Goal: Navigation & Orientation: Understand site structure

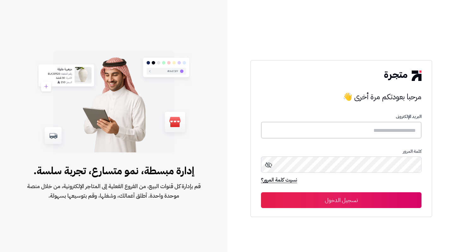
type input "**********"
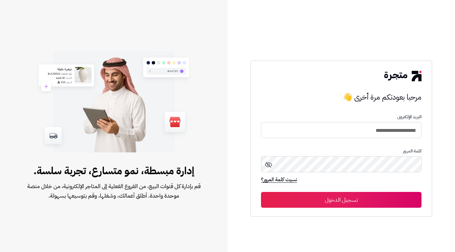
click at [306, 203] on button "تسجيل الدخول" at bounding box center [341, 200] width 160 height 16
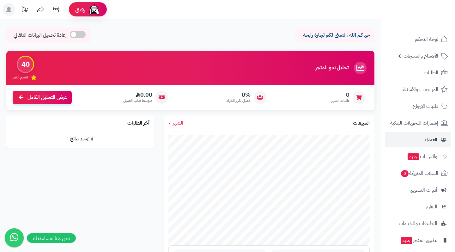
click at [428, 139] on span "العملاء" at bounding box center [431, 139] width 13 height 9
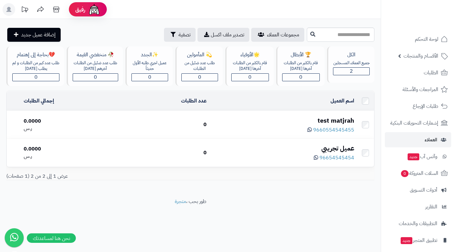
click at [57, 11] on icon at bounding box center [56, 9] width 13 height 13
click at [418, 240] on span "تطبيق المتجر جديد" at bounding box center [418, 240] width 37 height 9
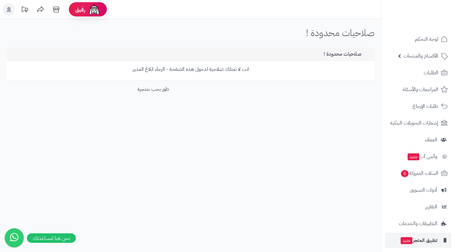
click at [143, 89] on link "متجرة" at bounding box center [142, 89] width 11 height 8
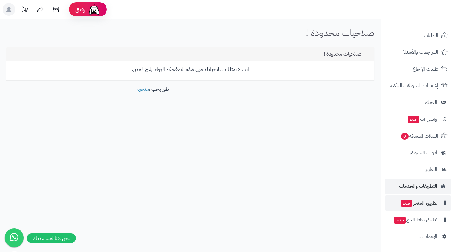
scroll to position [37, 0]
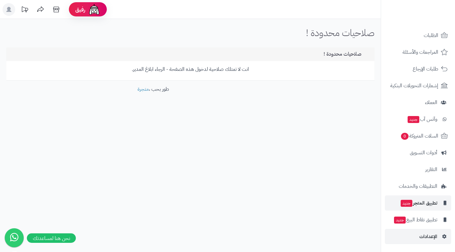
click at [424, 236] on span "الإعدادات" at bounding box center [428, 236] width 18 height 9
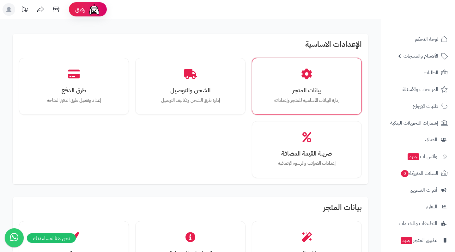
click at [309, 97] on p "إدارة البيانات الأساسية للمتجر وإعداداته" at bounding box center [307, 100] width 88 height 7
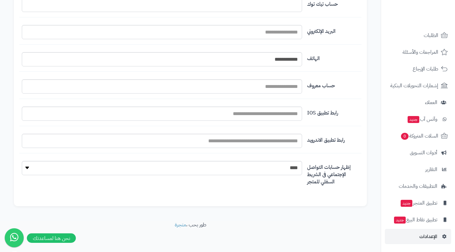
scroll to position [730, 0]
click at [424, 221] on span "تطبيق نقاط البيع جديد" at bounding box center [415, 219] width 44 height 9
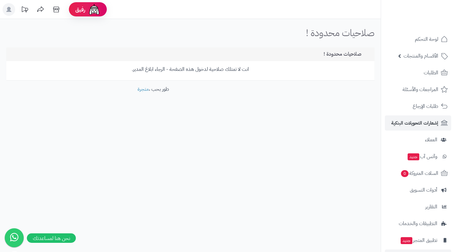
click at [428, 124] on span "إشعارات التحويلات البنكية" at bounding box center [414, 122] width 47 height 9
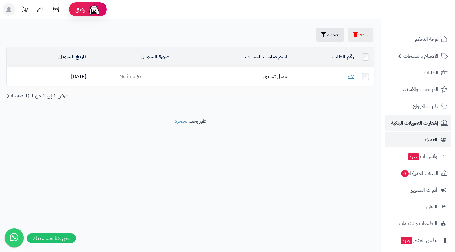
click at [432, 142] on span "العملاء" at bounding box center [431, 139] width 13 height 9
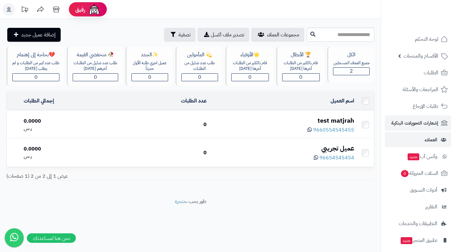
click at [437, 121] on span "إشعارات التحويلات البنكية" at bounding box center [414, 122] width 47 height 9
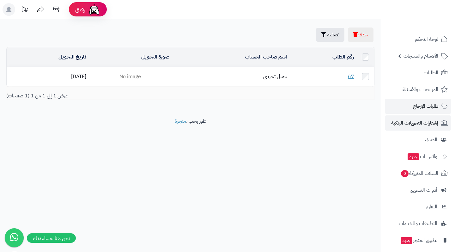
click at [434, 107] on span "طلبات الإرجاع" at bounding box center [425, 106] width 25 height 9
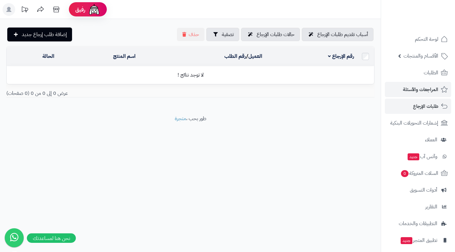
click at [429, 91] on span "المراجعات والأسئلة" at bounding box center [420, 89] width 35 height 9
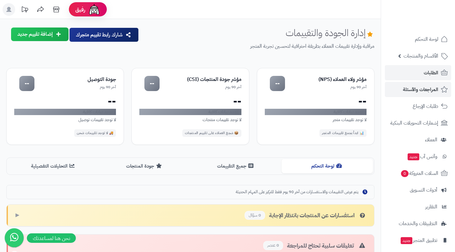
click at [422, 75] on link "الطلبات" at bounding box center [418, 72] width 66 height 15
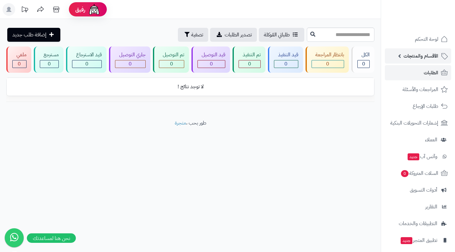
click at [423, 58] on span "الأقسام والمنتجات" at bounding box center [420, 55] width 35 height 9
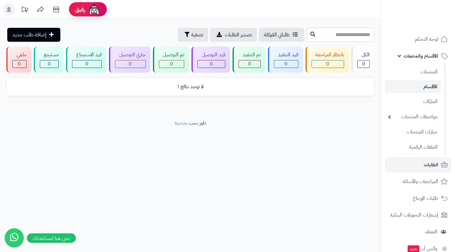
click at [432, 87] on link "الأقسام" at bounding box center [413, 86] width 56 height 13
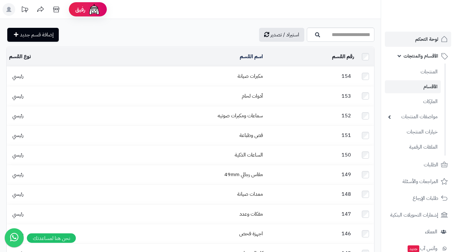
click at [424, 37] on span "لوحة التحكم" at bounding box center [426, 39] width 23 height 9
